Goal: Obtain resource: Download file/media

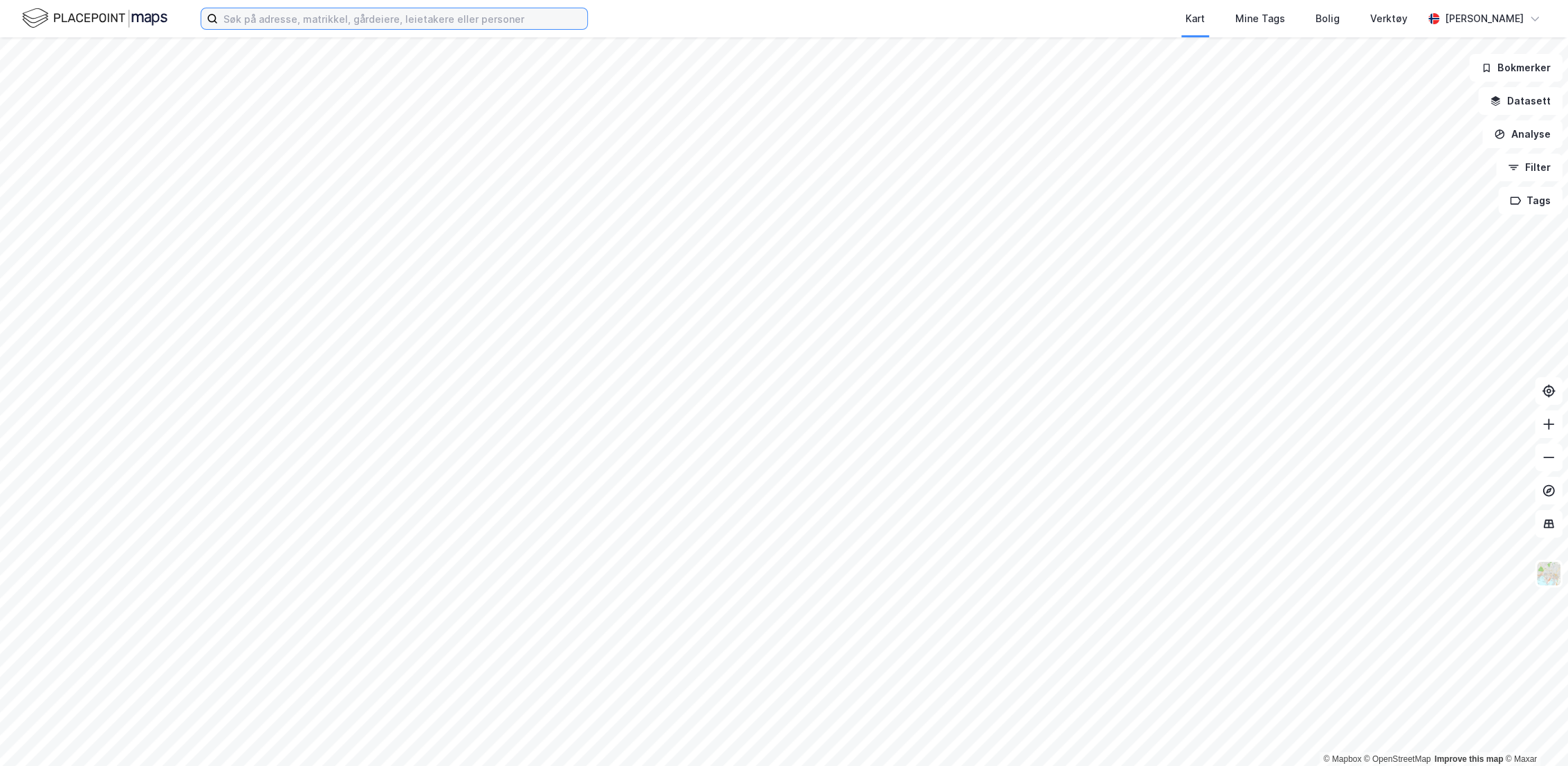
click at [477, 18] on input at bounding box center [402, 18] width 369 height 21
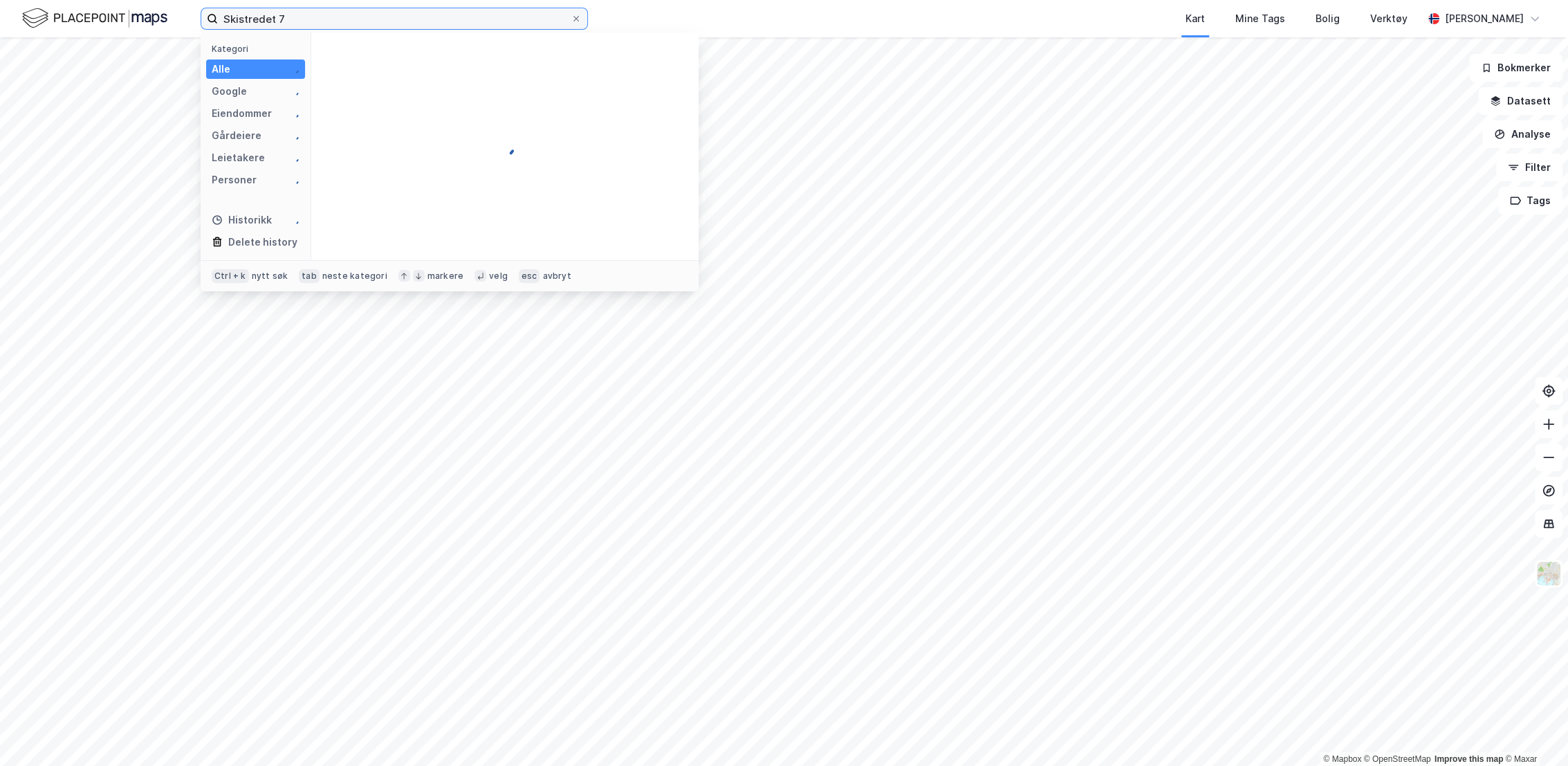
type input "Skistredet 7"
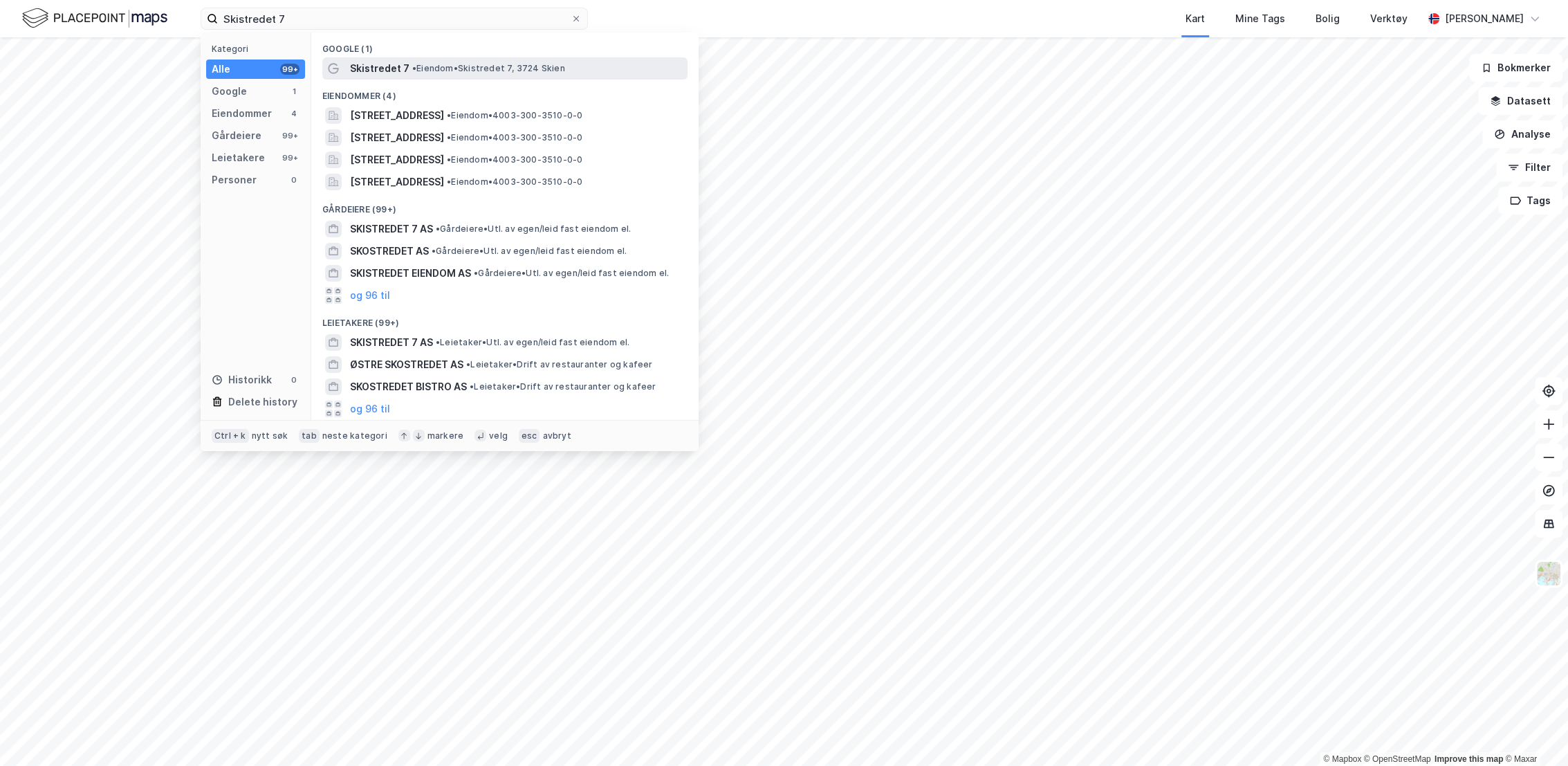
click at [417, 65] on span "• Eiendom • [STREET_ADDRESS]" at bounding box center [489, 68] width 153 height 11
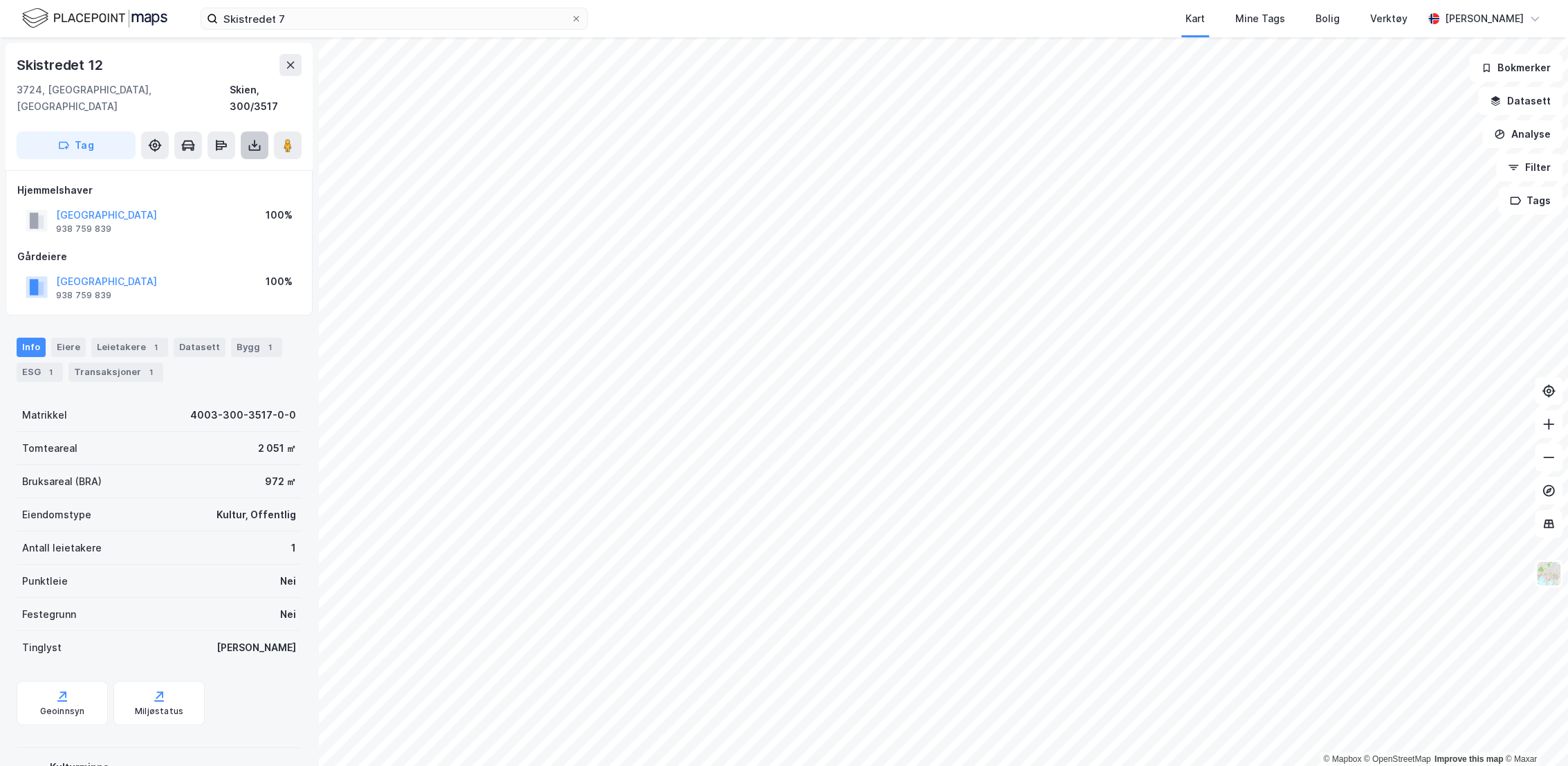
click at [255, 139] on icon at bounding box center [254, 145] width 14 height 14
click at [238, 162] on div "Last ned grunnbok" at bounding box center [194, 173] width 147 height 22
click at [249, 139] on icon at bounding box center [254, 145] width 14 height 14
click at [222, 167] on div "Last ned grunnbok" at bounding box center [186, 172] width 80 height 11
click at [251, 139] on icon at bounding box center [254, 145] width 14 height 14
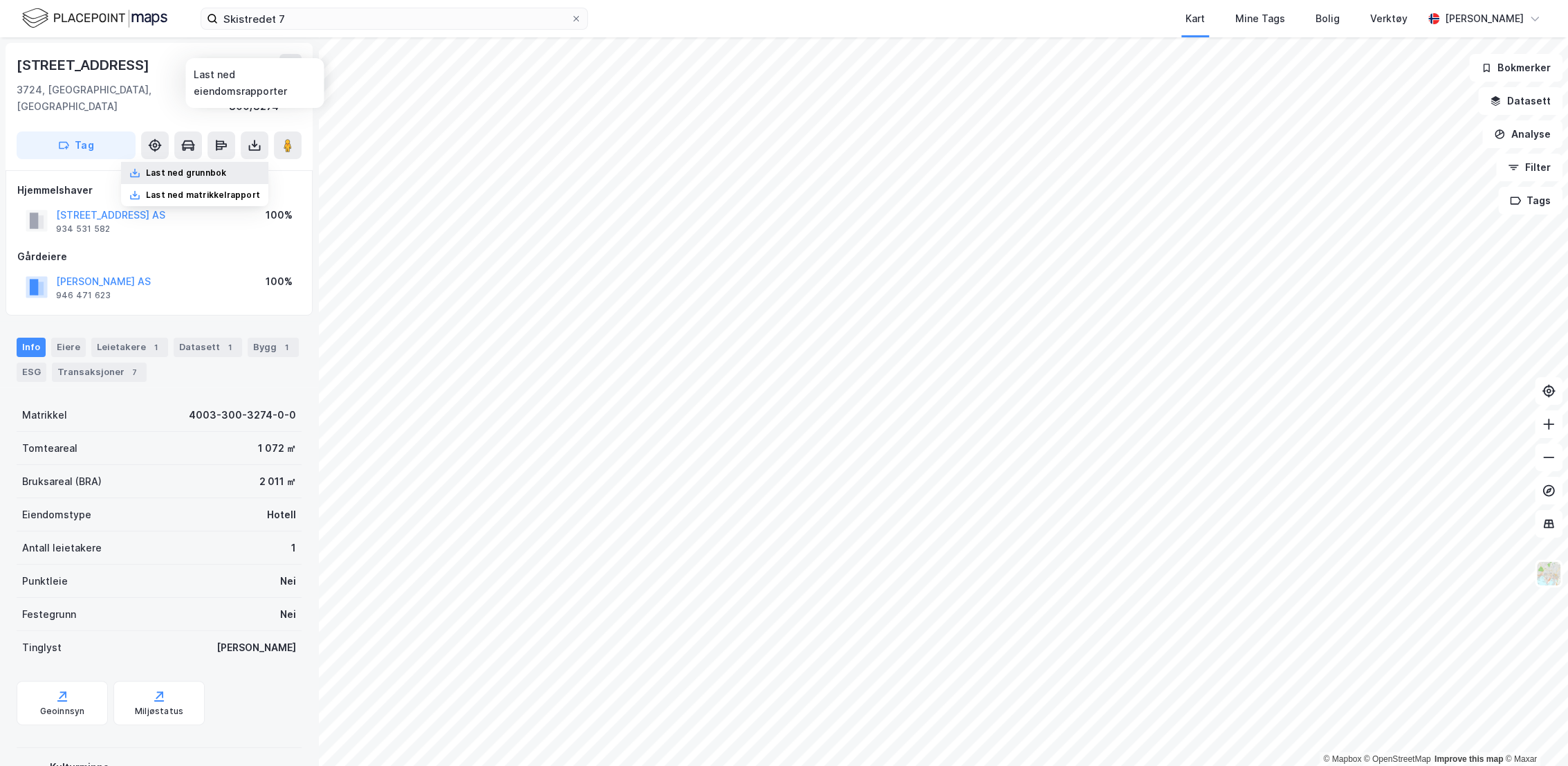
click at [219, 167] on div "Last ned grunnbok" at bounding box center [186, 172] width 80 height 11
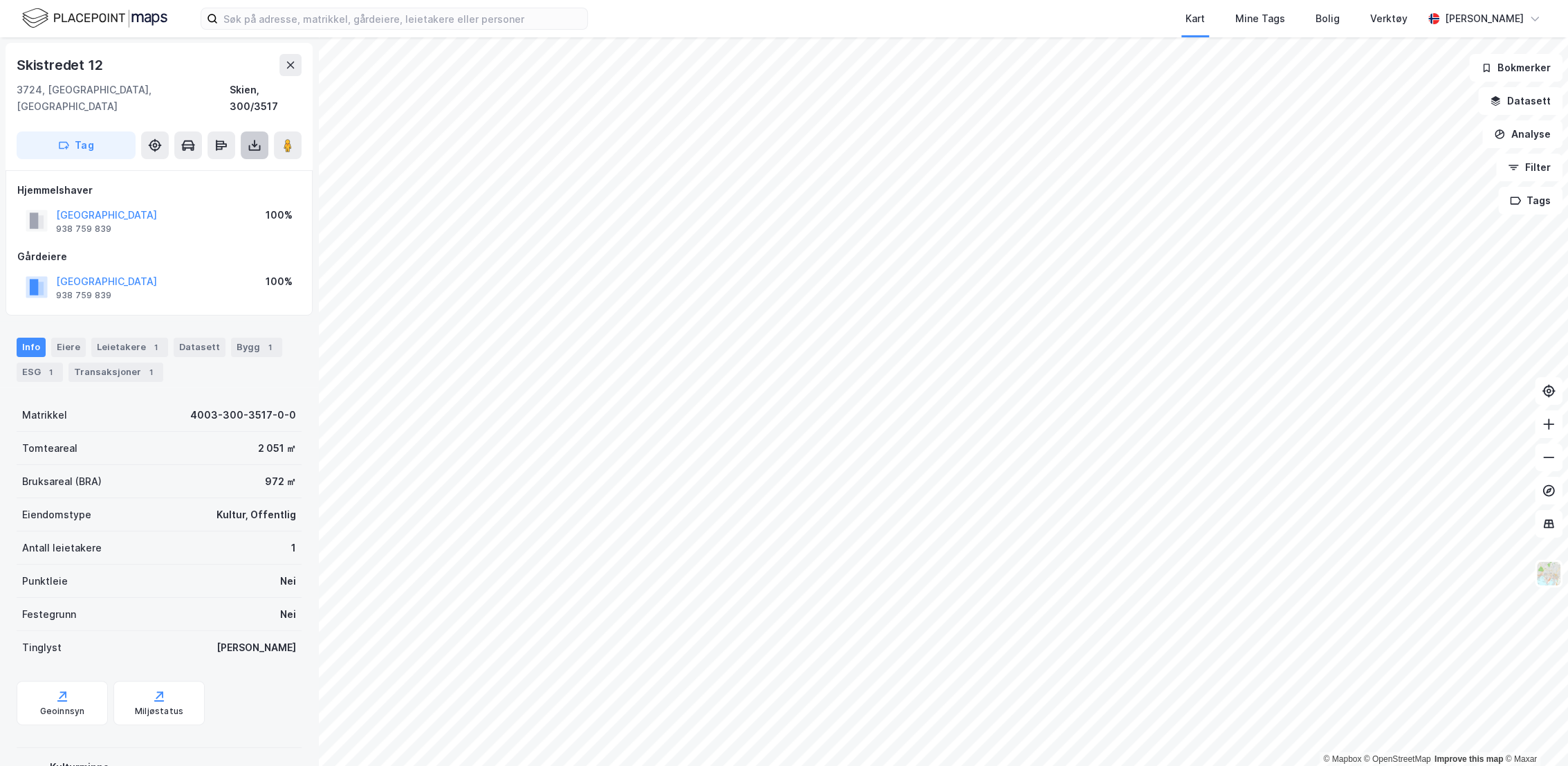
click at [248, 139] on icon at bounding box center [254, 145] width 14 height 14
click at [238, 190] on div "Last ned matrikkelrapport" at bounding box center [203, 195] width 114 height 11
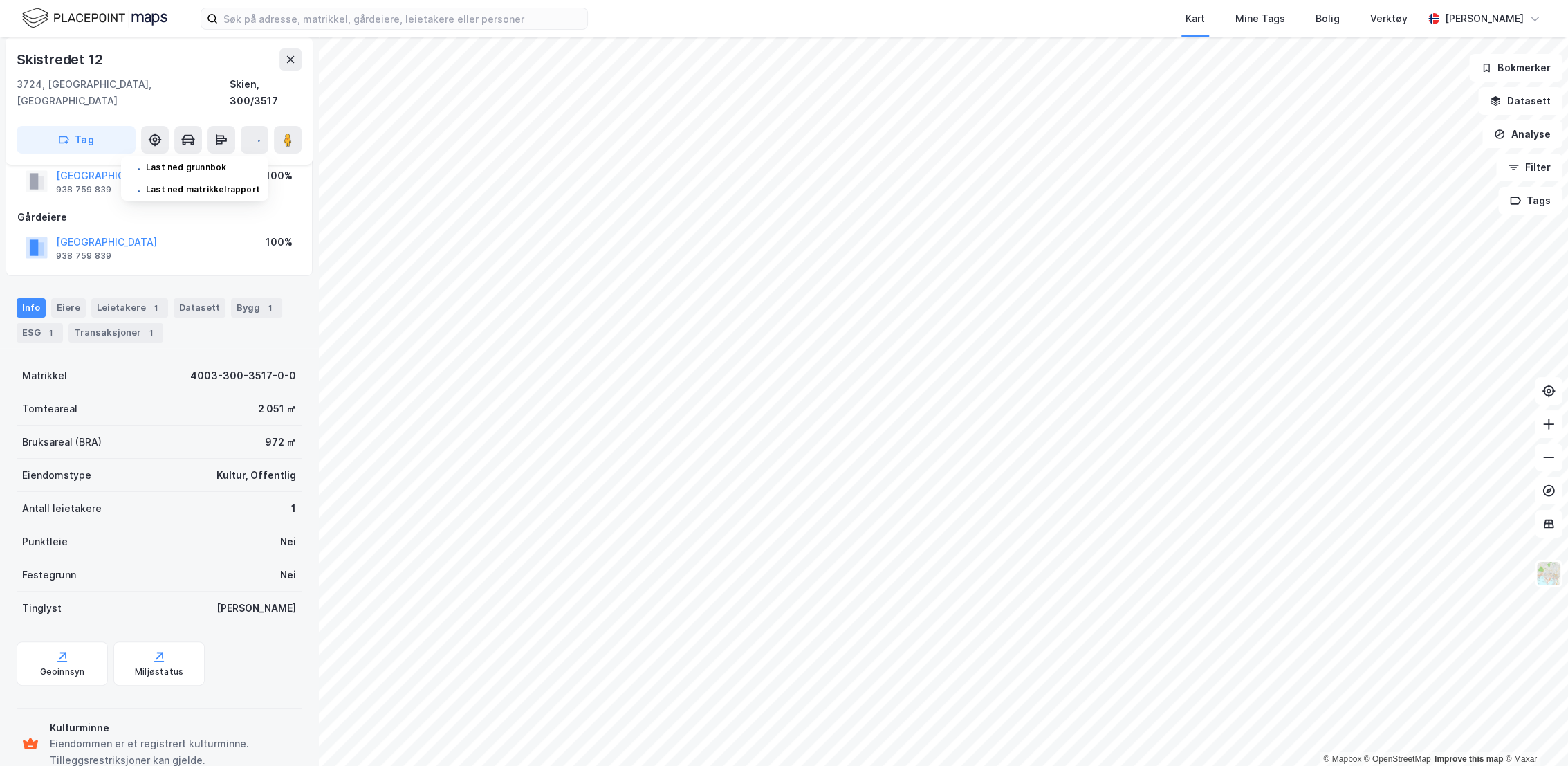
scroll to position [59, 0]
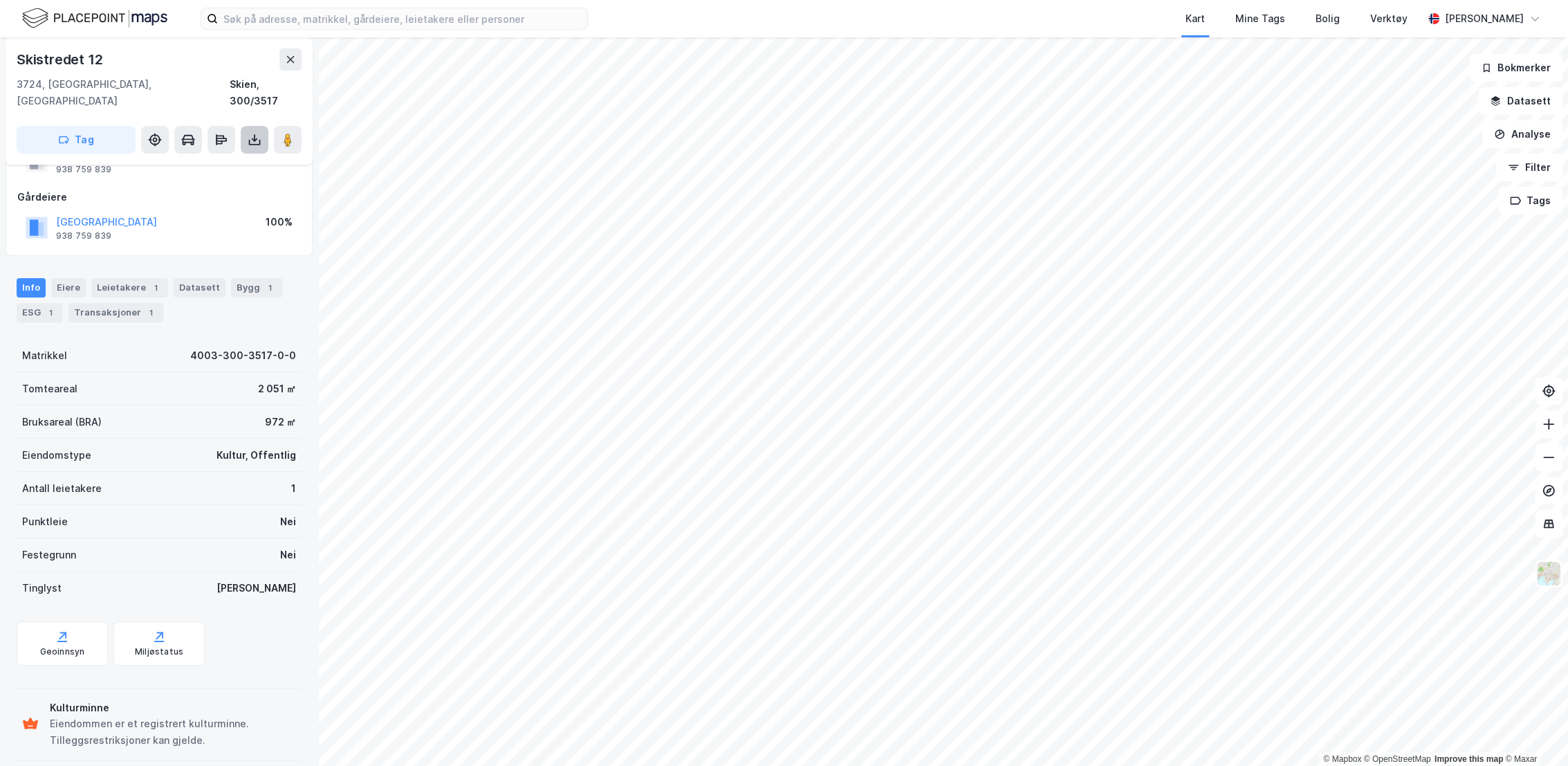
click at [260, 133] on icon at bounding box center [254, 140] width 14 height 14
click at [232, 156] on div "Last ned grunnbok" at bounding box center [194, 167] width 147 height 22
